Goal: Task Accomplishment & Management: Use online tool/utility

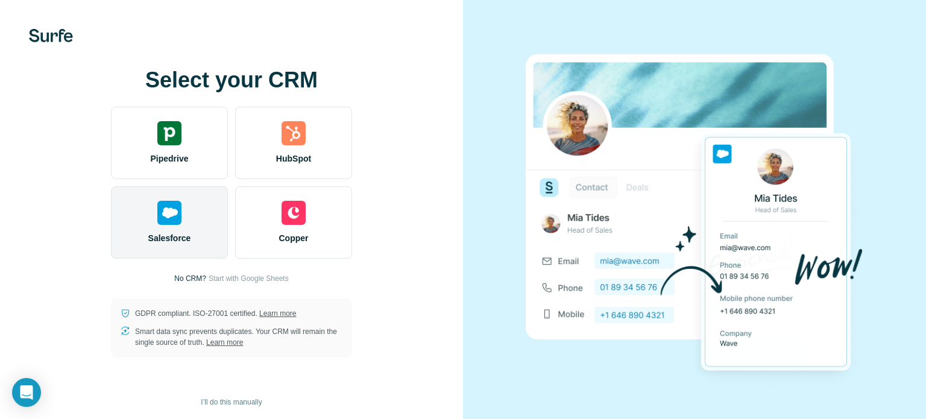
click at [195, 232] on div "Salesforce" at bounding box center [169, 222] width 117 height 72
click at [163, 204] on img at bounding box center [169, 213] width 24 height 24
click at [185, 233] on span "Salesforce" at bounding box center [169, 238] width 43 height 12
click at [188, 207] on div "Salesforce" at bounding box center [169, 222] width 117 height 72
click at [167, 226] on div "Salesforce" at bounding box center [169, 222] width 117 height 72
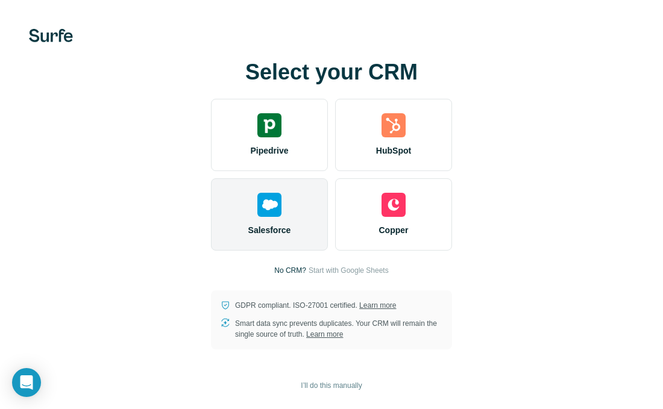
click at [286, 206] on div "Salesforce" at bounding box center [269, 214] width 117 height 72
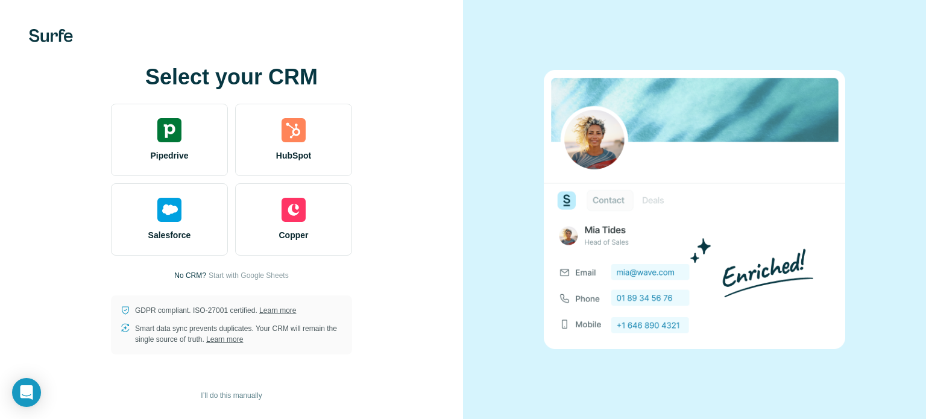
click at [914, 147] on div at bounding box center [694, 209] width 463 height 419
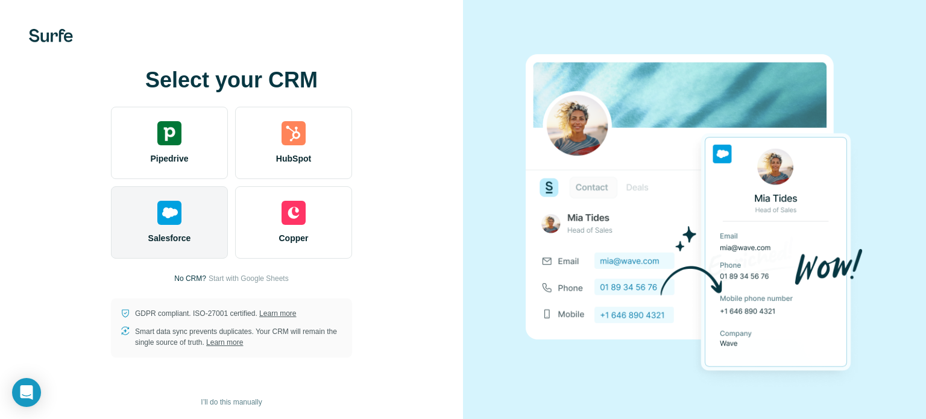
click at [154, 210] on div "Salesforce" at bounding box center [169, 222] width 117 height 72
click at [163, 235] on span "Salesforce" at bounding box center [169, 238] width 43 height 12
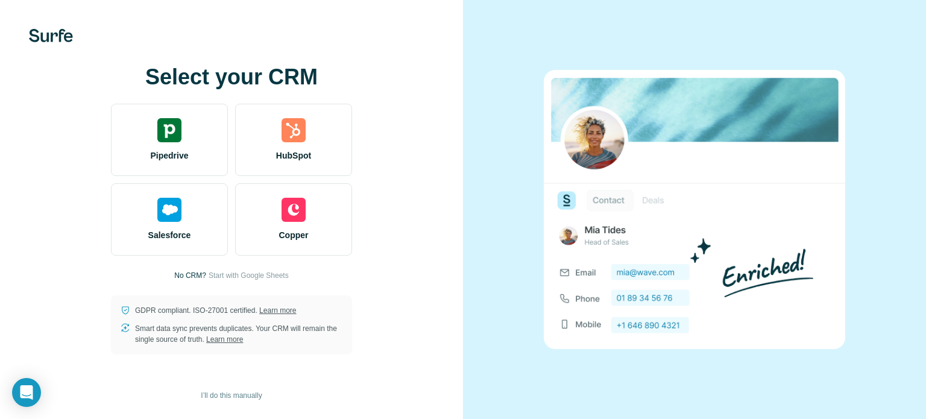
click at [0, 277] on div "Select your CRM Pipedrive HubSpot Salesforce Copper No CRM? Start with Google S…" at bounding box center [231, 209] width 463 height 419
click at [0, 288] on div "Select your CRM Pipedrive HubSpot Salesforce Copper No CRM? Start with Google S…" at bounding box center [231, 209] width 463 height 419
click at [16, 324] on div "Select your CRM Pipedrive HubSpot Salesforce Copper No CRM? Start with Google S…" at bounding box center [231, 209] width 463 height 419
click at [3, 253] on div "Select your CRM Pipedrive HubSpot Salesforce Copper No CRM? Start with Google S…" at bounding box center [231, 209] width 463 height 419
click at [0, 260] on div "Select your CRM Pipedrive HubSpot Salesforce Copper No CRM? Start with Google S…" at bounding box center [231, 209] width 463 height 419
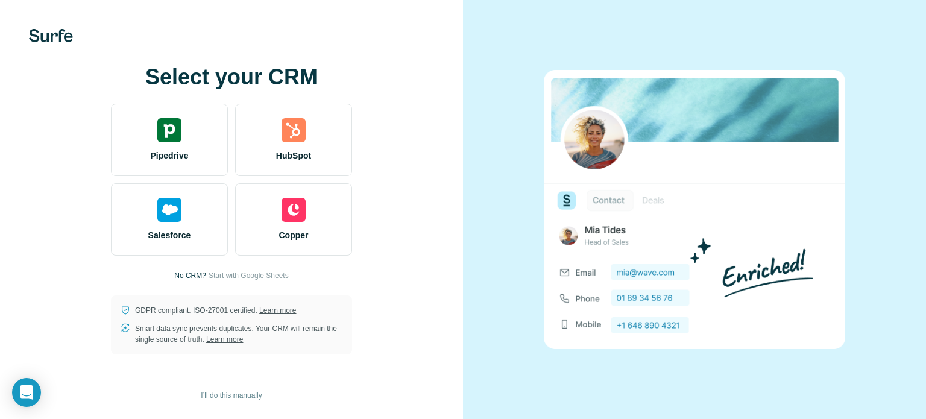
click at [186, 277] on p "No CRM?" at bounding box center [190, 275] width 32 height 11
click at [213, 278] on span "Start with Google Sheets" at bounding box center [249, 275] width 80 height 11
